Goal: Check status: Check status

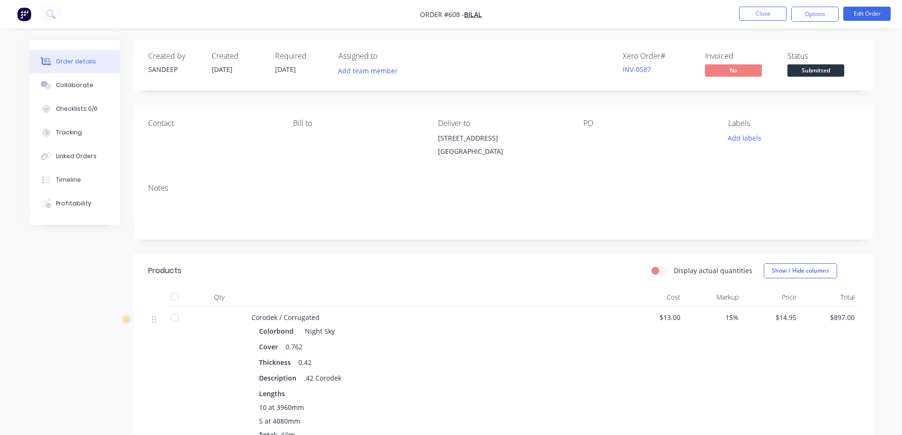
click at [19, 11] on img "button" at bounding box center [24, 14] width 14 height 14
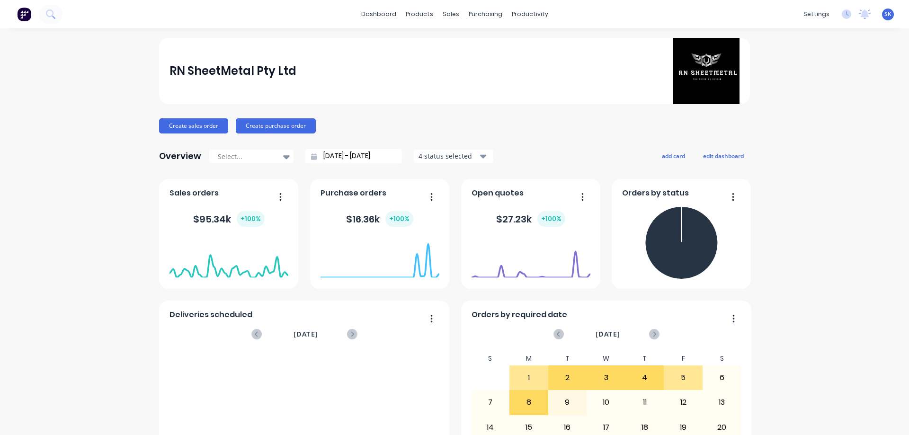
click at [436, 156] on div "4 status selected" at bounding box center [448, 156] width 60 height 10
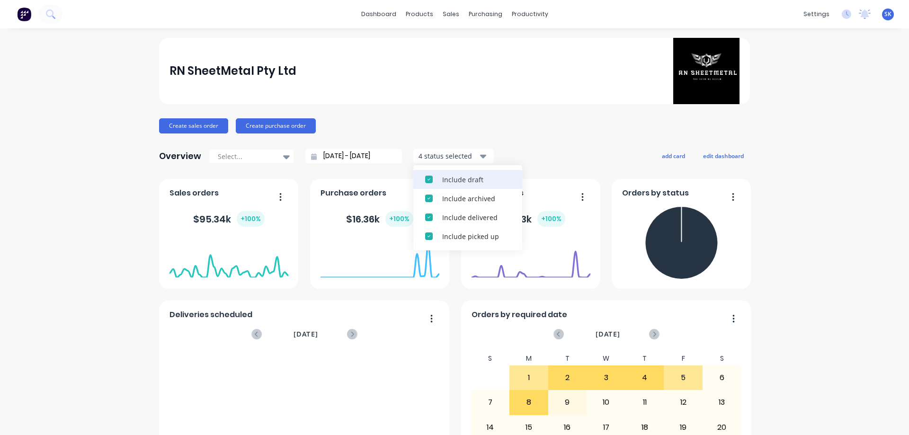
click at [444, 182] on div "Include draft" at bounding box center [476, 180] width 68 height 10
click at [444, 182] on div "Include archived" at bounding box center [476, 180] width 68 height 10
click at [365, 158] on input "[DATE] - [DATE]" at bounding box center [357, 156] width 81 height 14
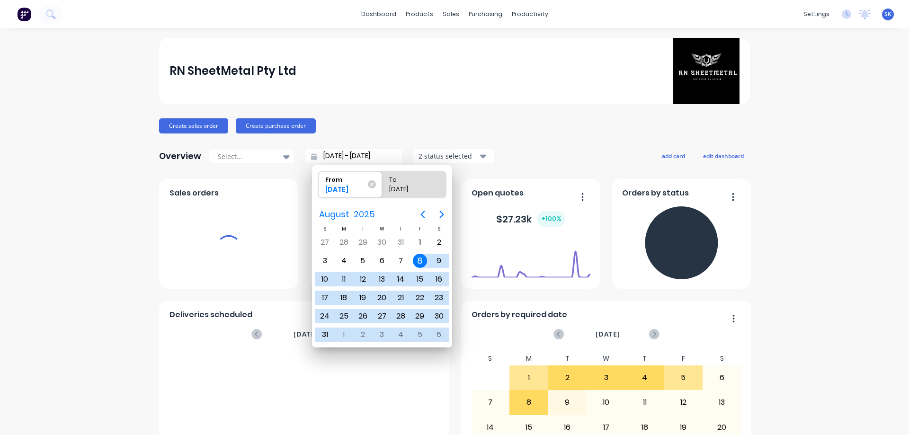
click at [438, 206] on button "Next page" at bounding box center [441, 214] width 19 height 19
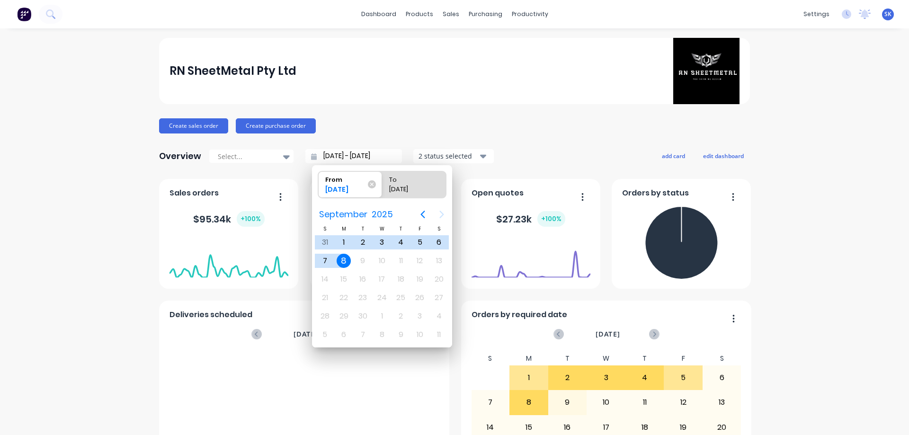
click at [347, 262] on div "8" at bounding box center [344, 261] width 14 height 14
type input "[DATE] - [DATE]"
radio input "false"
radio input "true"
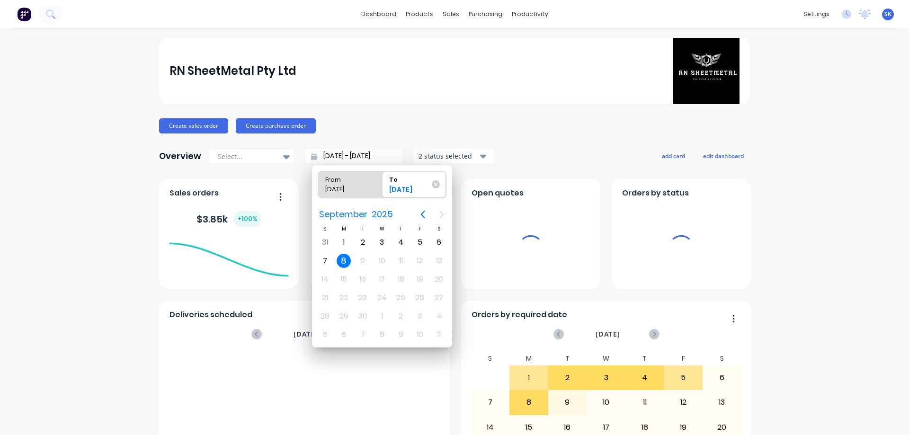
click at [347, 262] on div "8" at bounding box center [344, 261] width 14 height 14
